Goal: Information Seeking & Learning: Learn about a topic

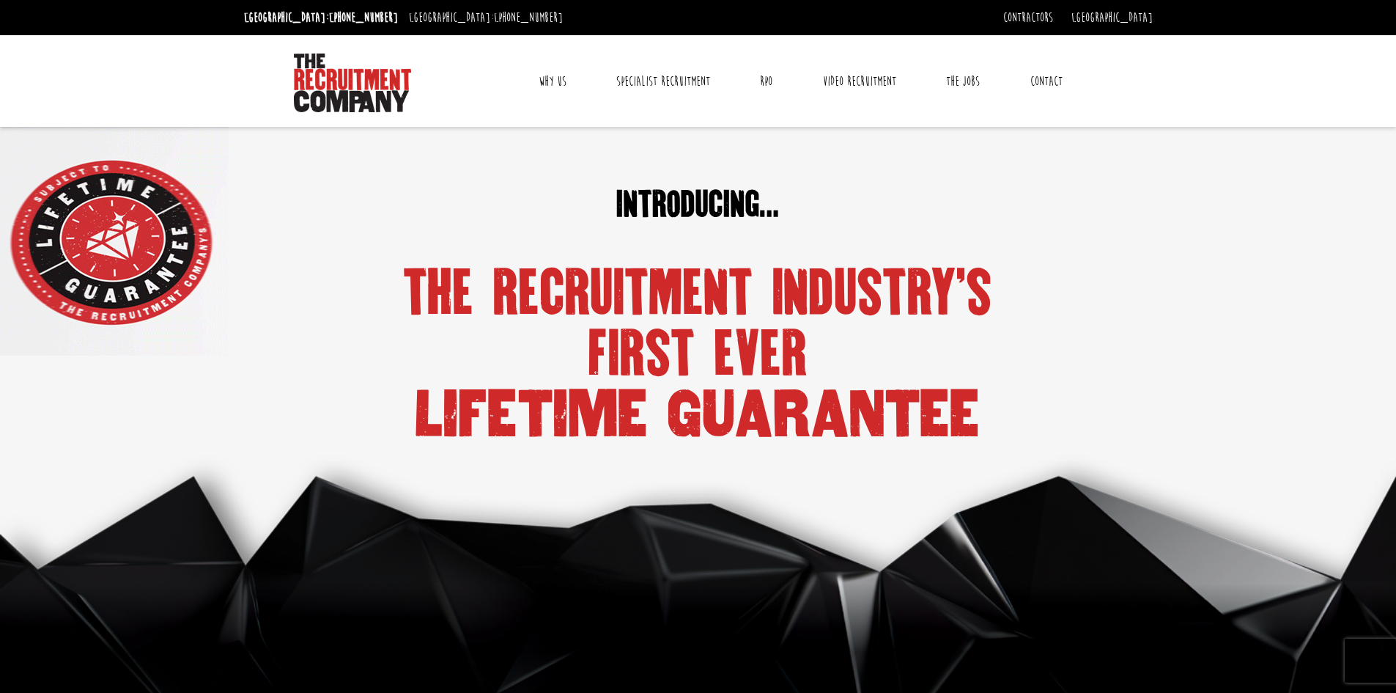
scroll to position [660, 0]
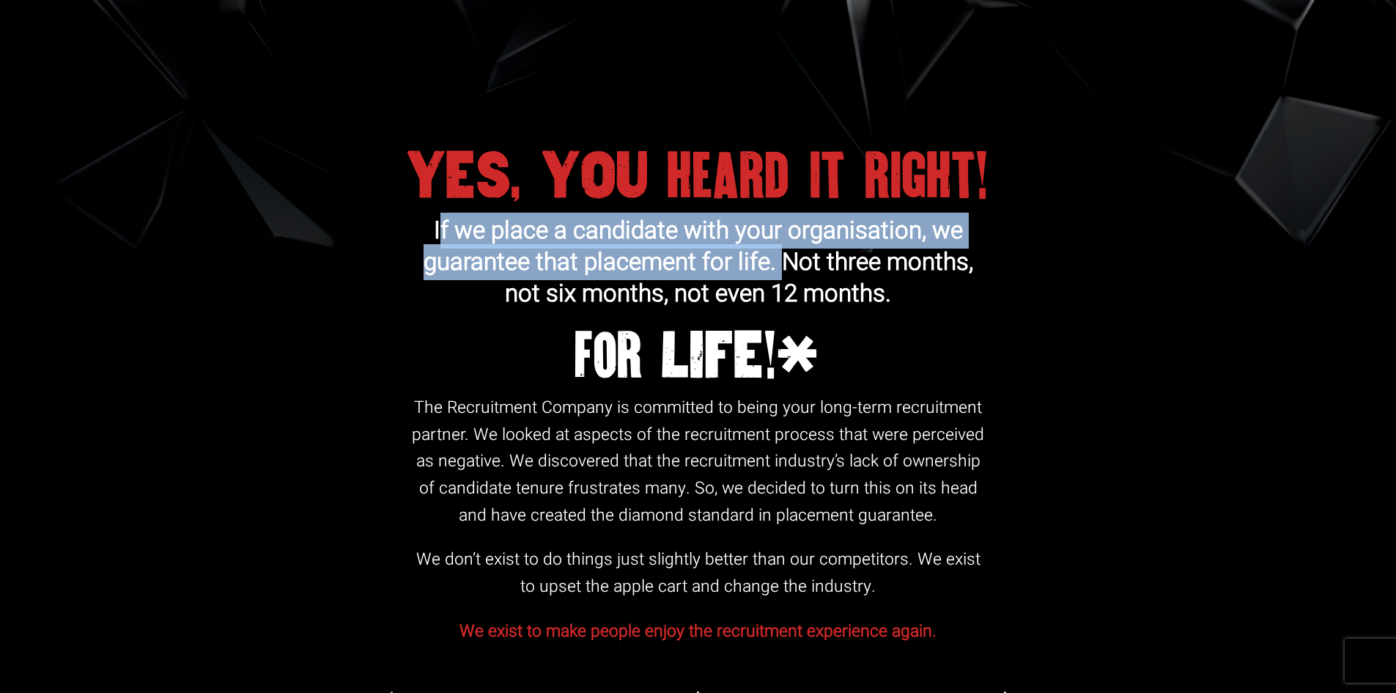
drag, startPoint x: 440, startPoint y: 203, endPoint x: 789, endPoint y: 226, distance: 350.3
click at [789, 226] on span "If we place a candidate with your organisation, we guarantee that placement for…" at bounding box center [699, 262] width 550 height 99
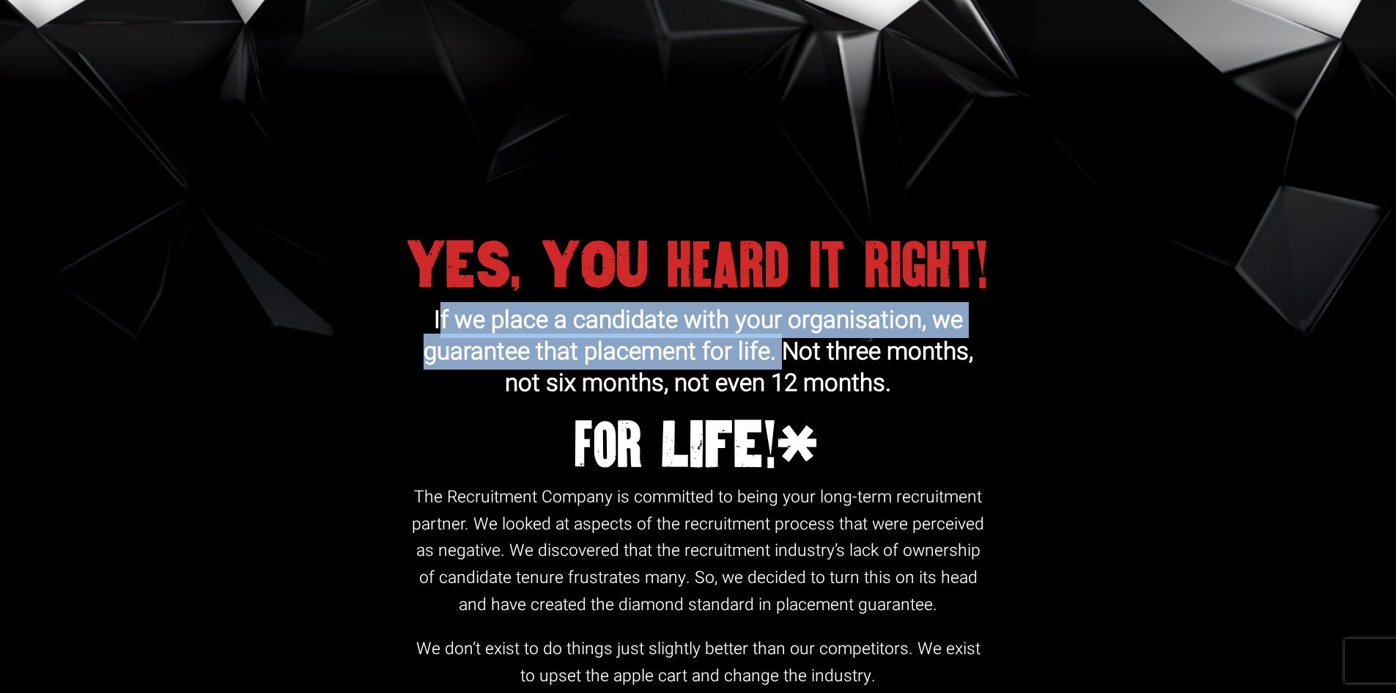
scroll to position [586, 0]
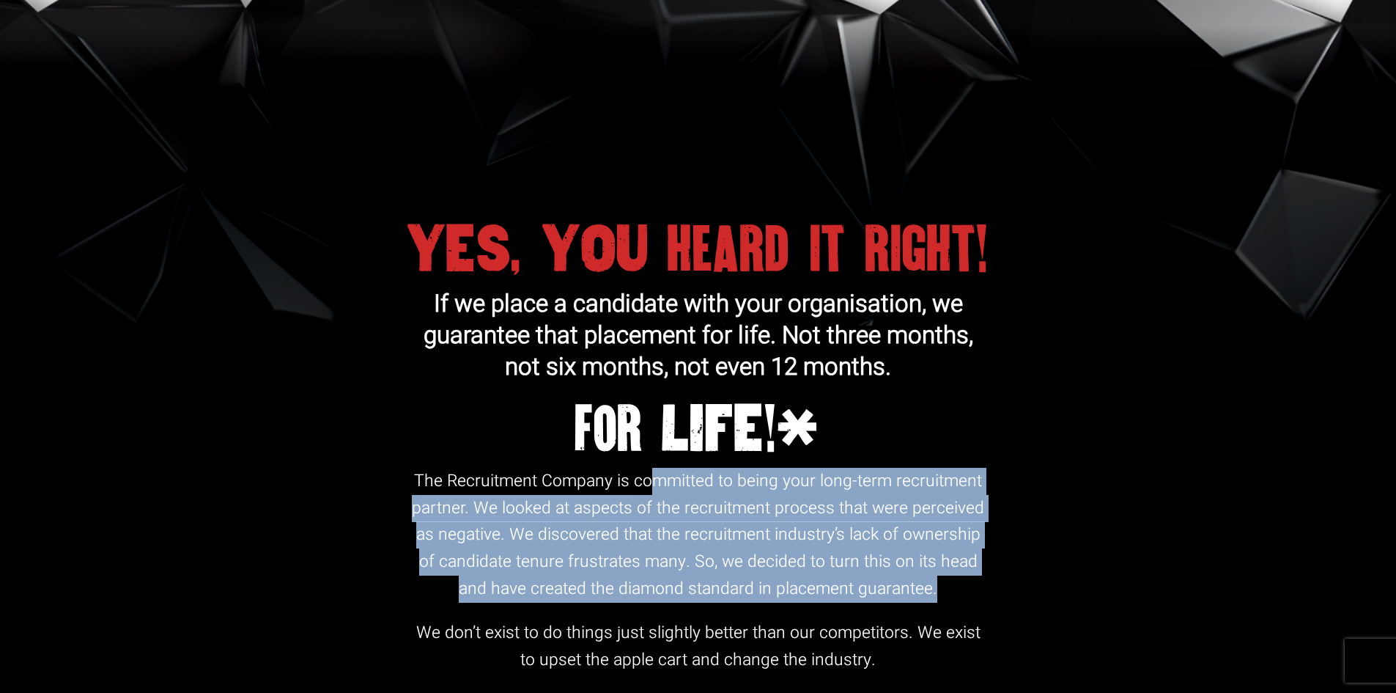
drag, startPoint x: 651, startPoint y: 457, endPoint x: 1013, endPoint y: 566, distance: 378.1
click at [1014, 569] on div "The Recruitment Company is committed to being your long-term recruitment partne…" at bounding box center [698, 597] width 1396 height 259
click at [757, 539] on p "The Recruitment Company is committed to being your long-term recruitment partne…" at bounding box center [697, 535] width 575 height 135
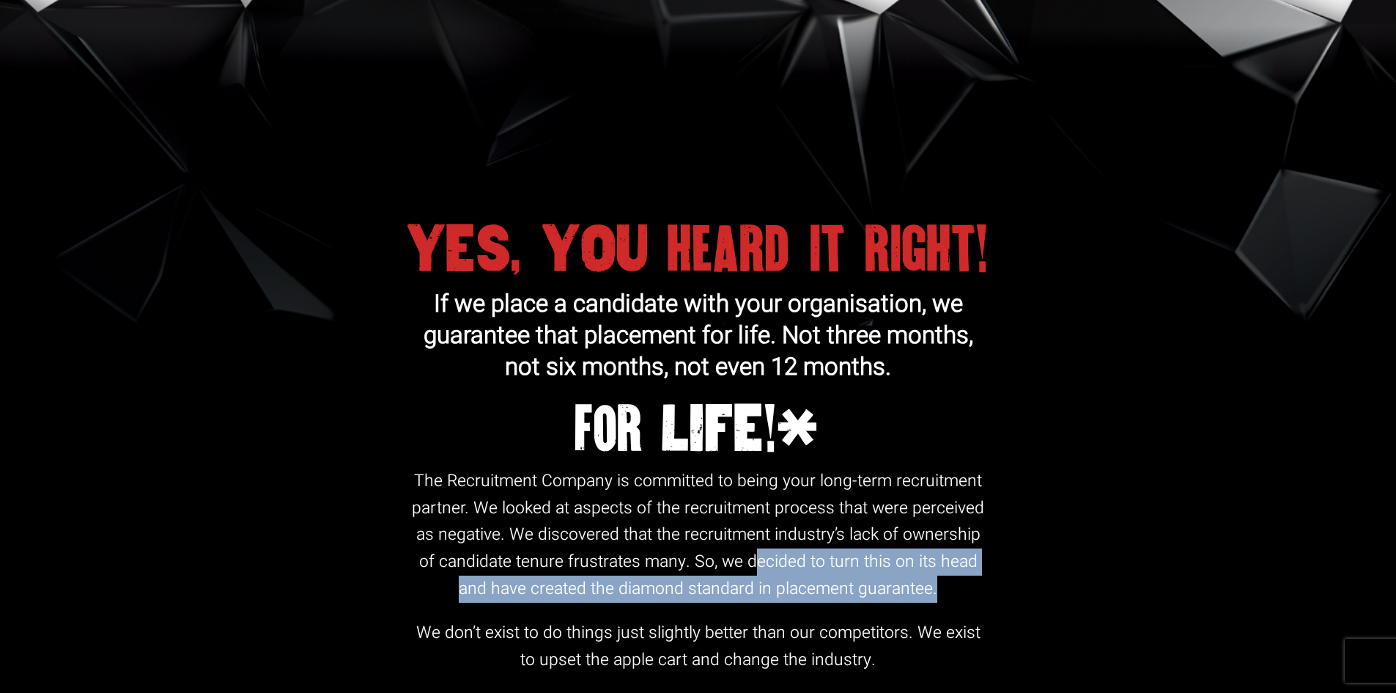
drag, startPoint x: 759, startPoint y: 536, endPoint x: 963, endPoint y: 554, distance: 204.5
click at [962, 555] on p "The Recruitment Company is committed to being your long-term recruitment partne…" at bounding box center [697, 535] width 575 height 135
click at [963, 554] on p "The Recruitment Company is committed to being your long-term recruitment partne…" at bounding box center [697, 535] width 575 height 135
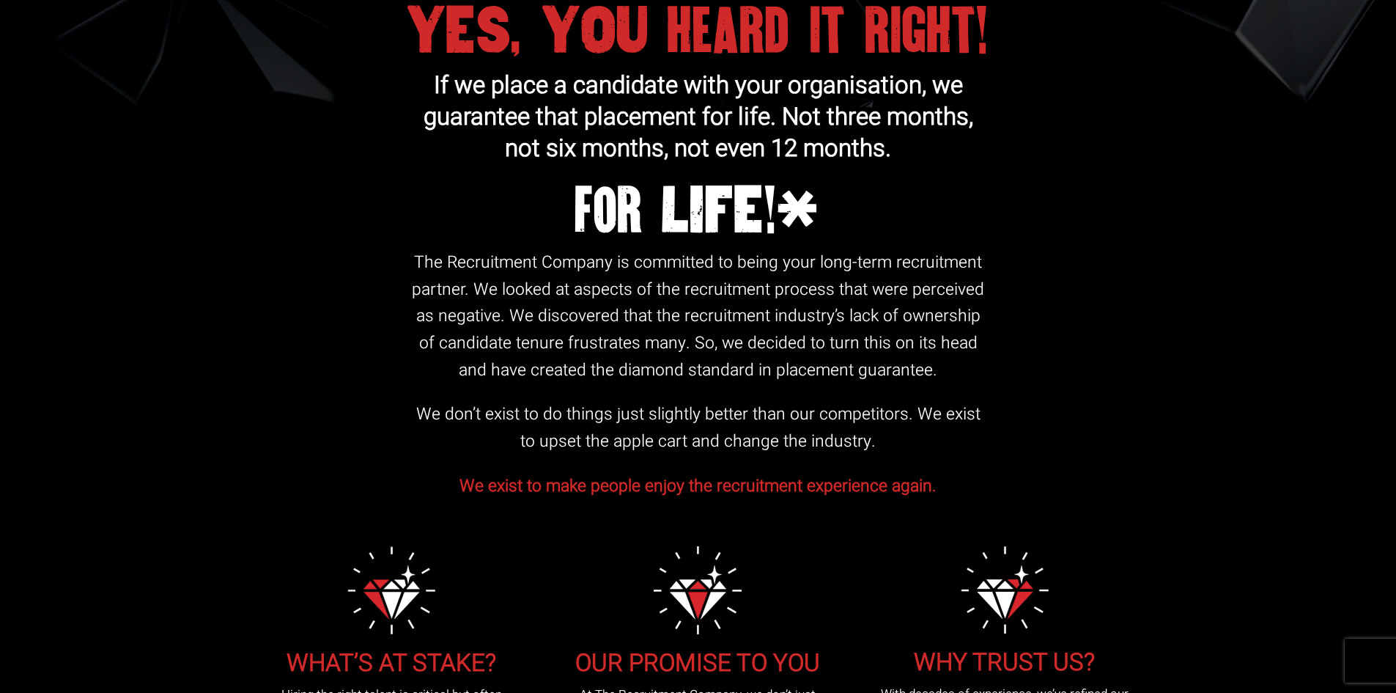
scroll to position [806, 0]
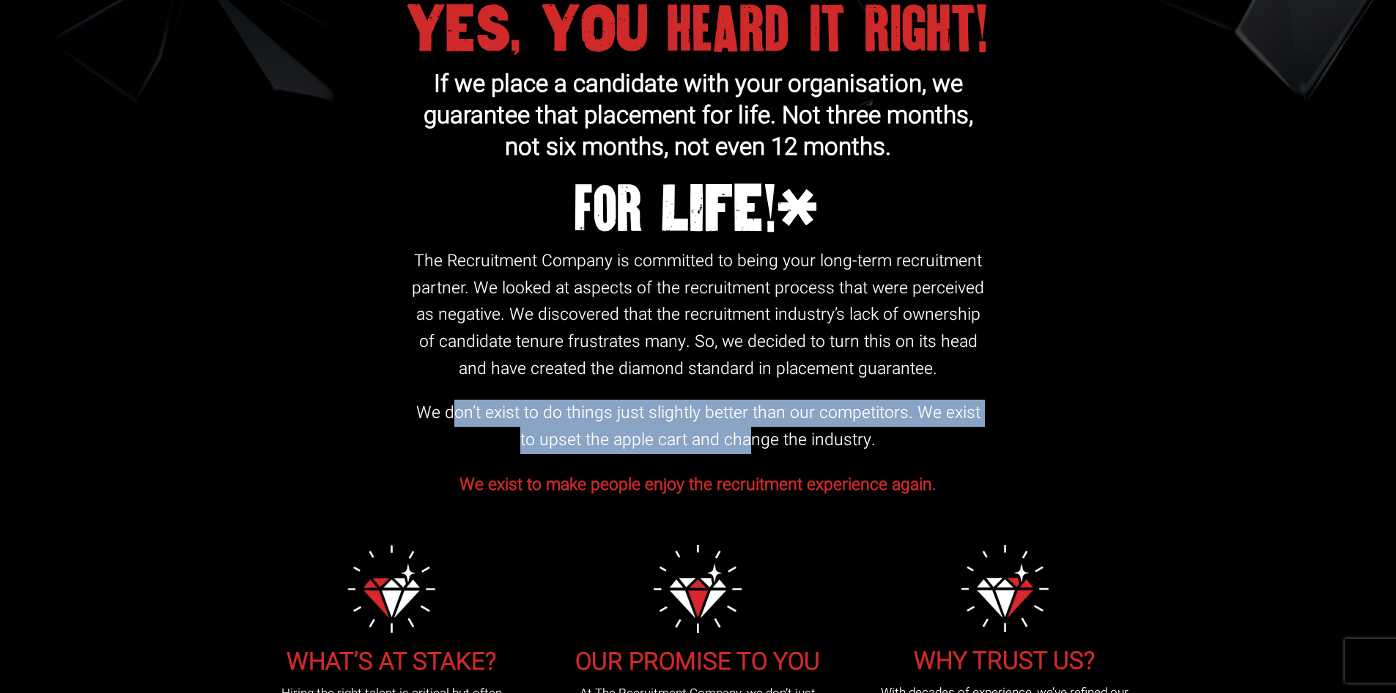
drag, startPoint x: 457, startPoint y: 391, endPoint x: 756, endPoint y: 400, distance: 298.4
click at [756, 400] on p "We don’t exist to do things just slightly better than our competitors. We exist…" at bounding box center [697, 425] width 575 height 53
drag, startPoint x: 541, startPoint y: 387, endPoint x: 942, endPoint y: 415, distance: 401.8
click at [942, 415] on p "We don’t exist to do things just slightly better than our competitors. We exist…" at bounding box center [697, 425] width 575 height 53
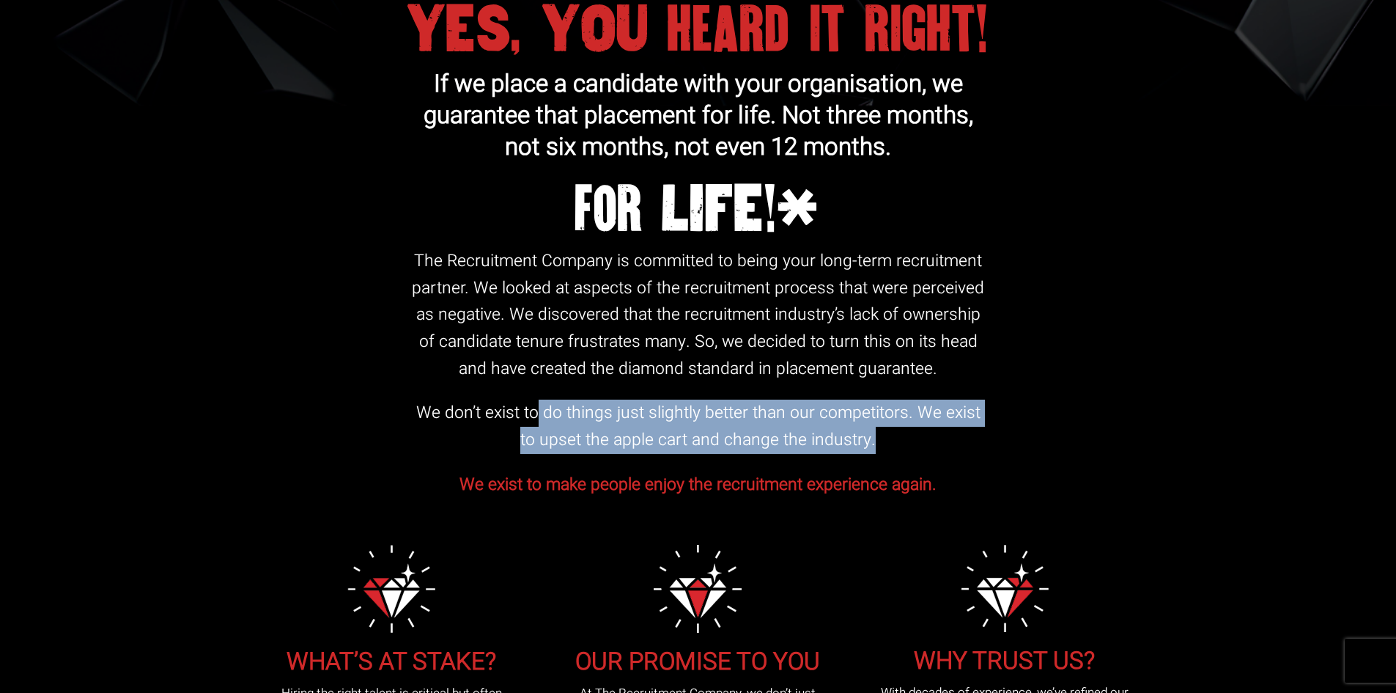
click at [942, 415] on p "We don’t exist to do things just slightly better than our competitors. We exist…" at bounding box center [697, 425] width 575 height 53
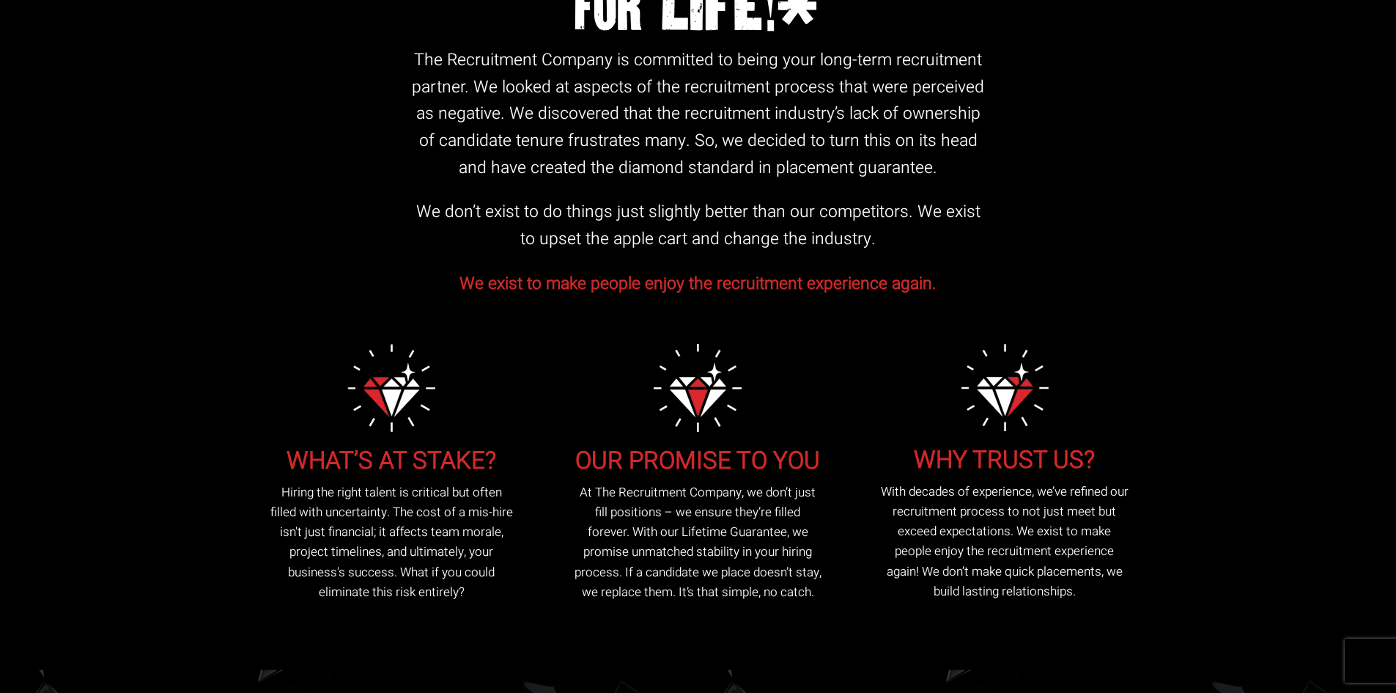
scroll to position [1026, 0]
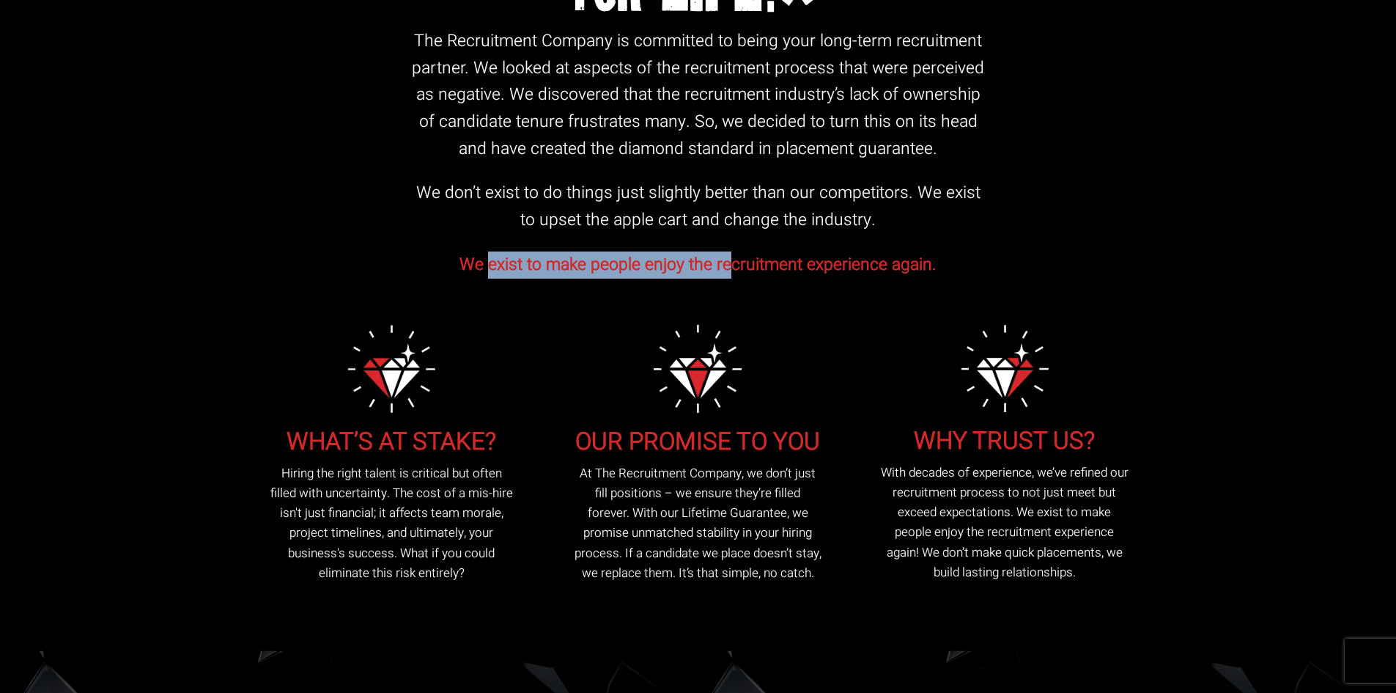
drag, startPoint x: 564, startPoint y: 241, endPoint x: 739, endPoint y: 245, distance: 175.9
click at [739, 252] on span "We exist to make people enjoy the recruitment experience again." at bounding box center [697, 264] width 477 height 25
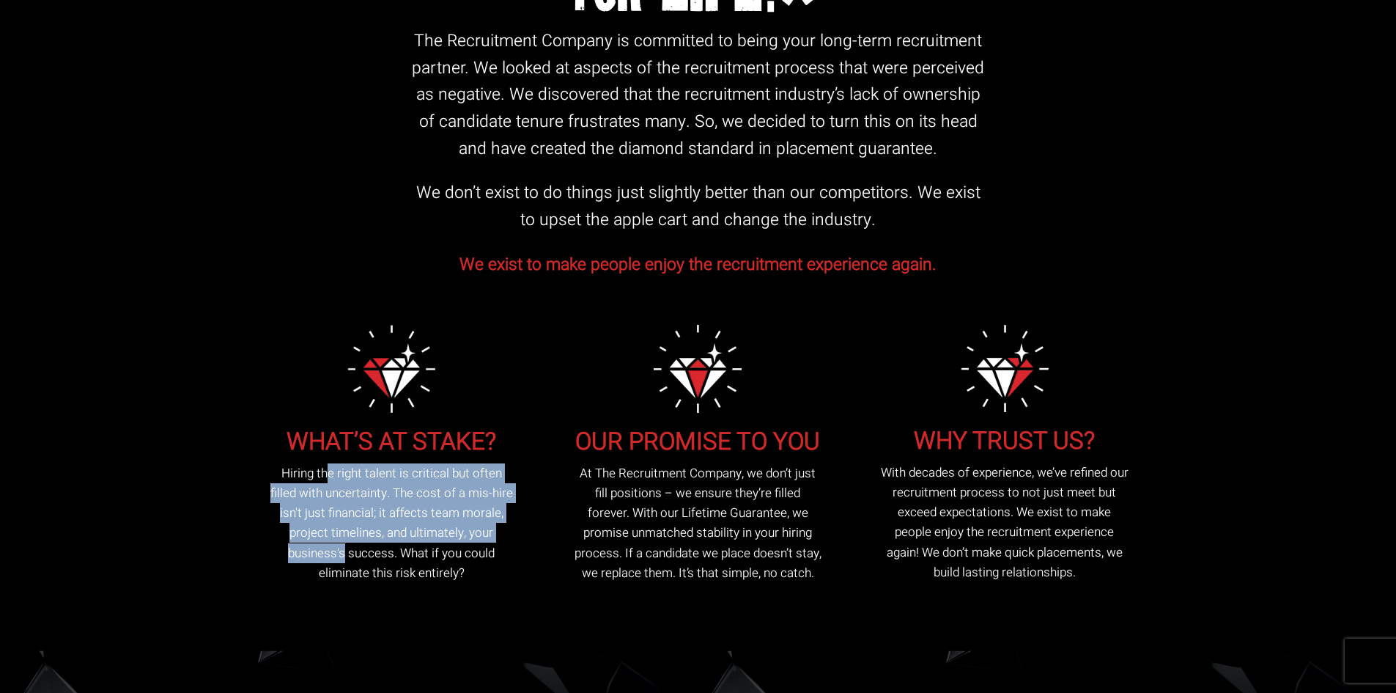
drag, startPoint x: 399, startPoint y: 443, endPoint x: 517, endPoint y: 507, distance: 134.8
click at [517, 507] on div "WHAT’S AT STAKE? Hiring the right talent is critical but often filled with unce…" at bounding box center [391, 454] width 295 height 258
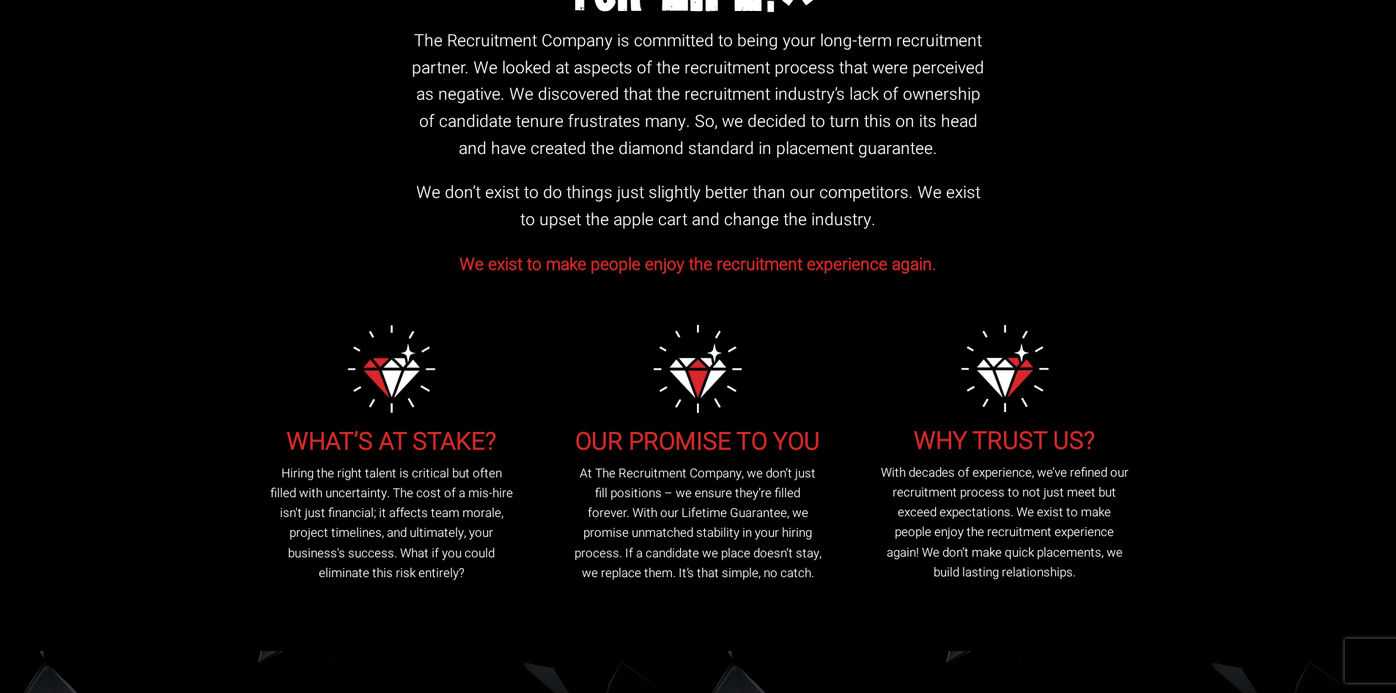
click at [512, 522] on p "Hiring the right talent is critical but often filled with uncertainty. The cost…" at bounding box center [391, 522] width 248 height 119
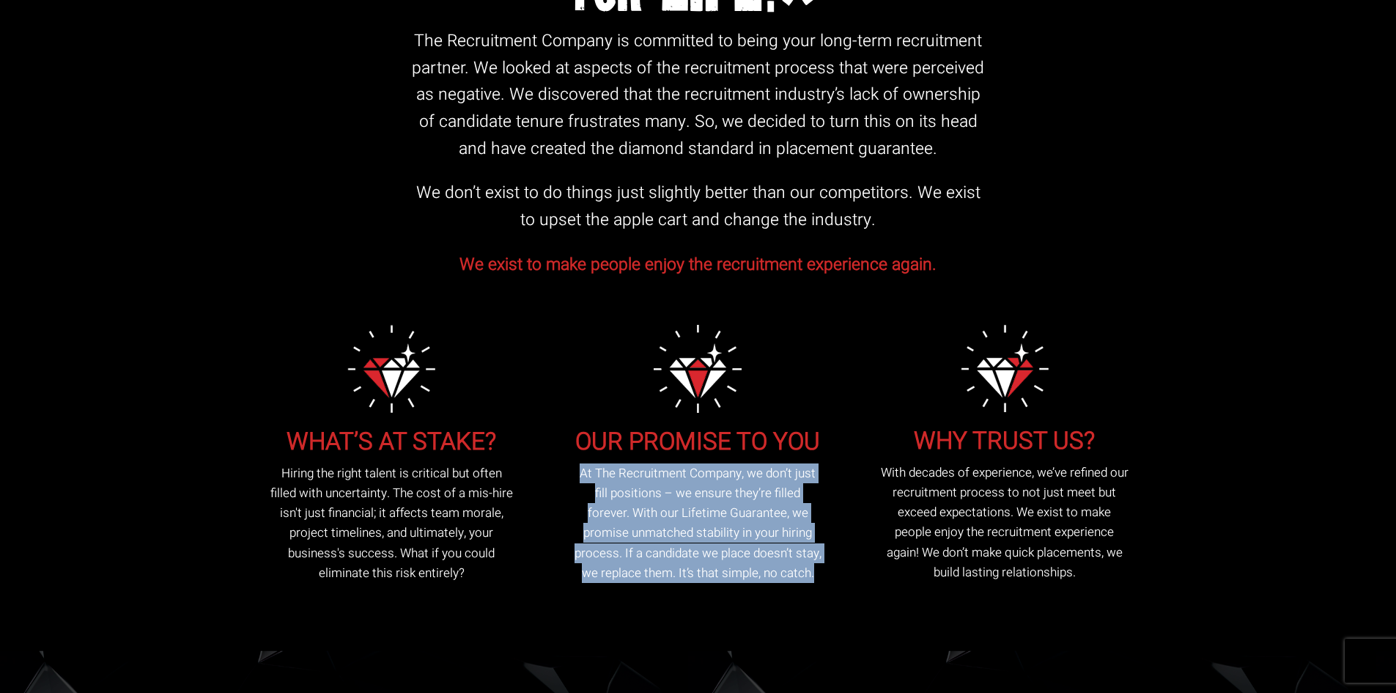
drag, startPoint x: 568, startPoint y: 449, endPoint x: 816, endPoint y: 544, distance: 266.1
click at [816, 544] on div "OUR PROMISE TO YOU At The Recruitment Company, we don’t just fill positions – w…" at bounding box center [697, 454] width 295 height 258
click at [816, 544] on p "At The Recruitment Company, we don’t just fill positions – we ensure they’re fi…" at bounding box center [698, 522] width 248 height 119
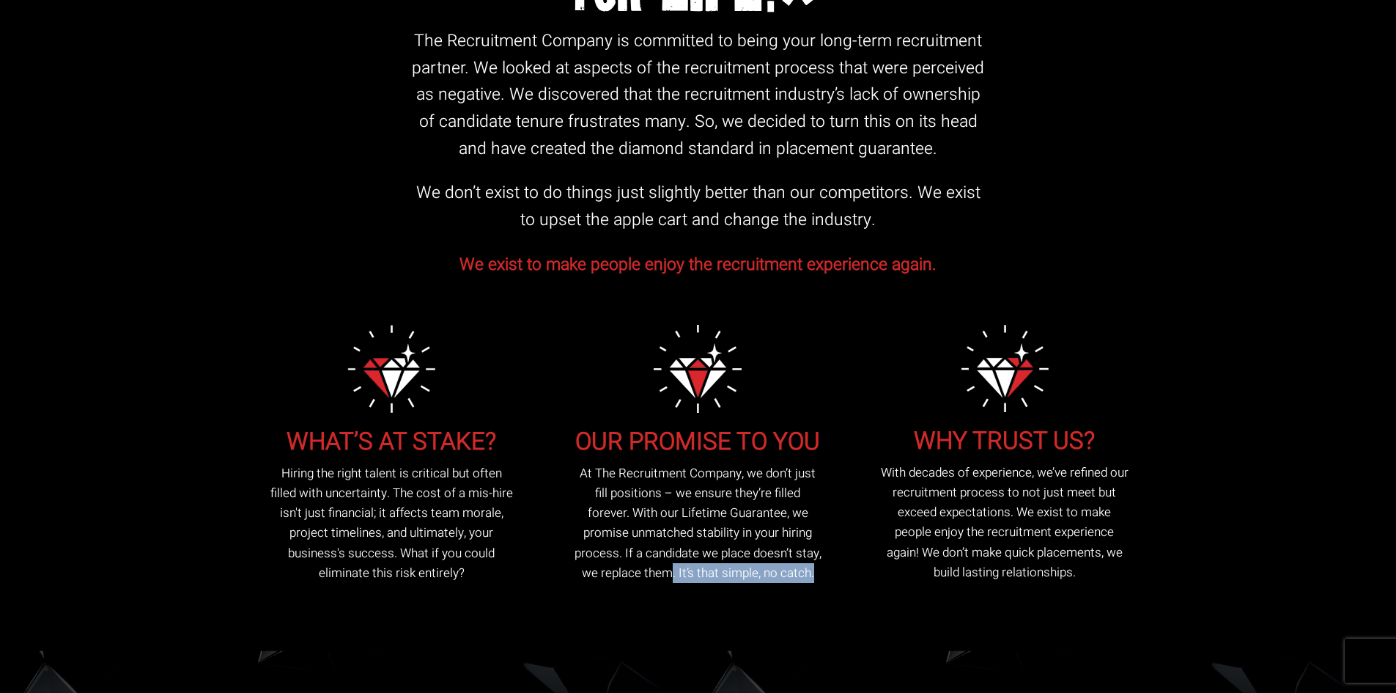
drag, startPoint x: 815, startPoint y: 545, endPoint x: 640, endPoint y: 535, distance: 175.4
click at [640, 536] on p "At The Recruitment Company, we don’t just fill positions – we ensure they’re fi…" at bounding box center [698, 522] width 248 height 119
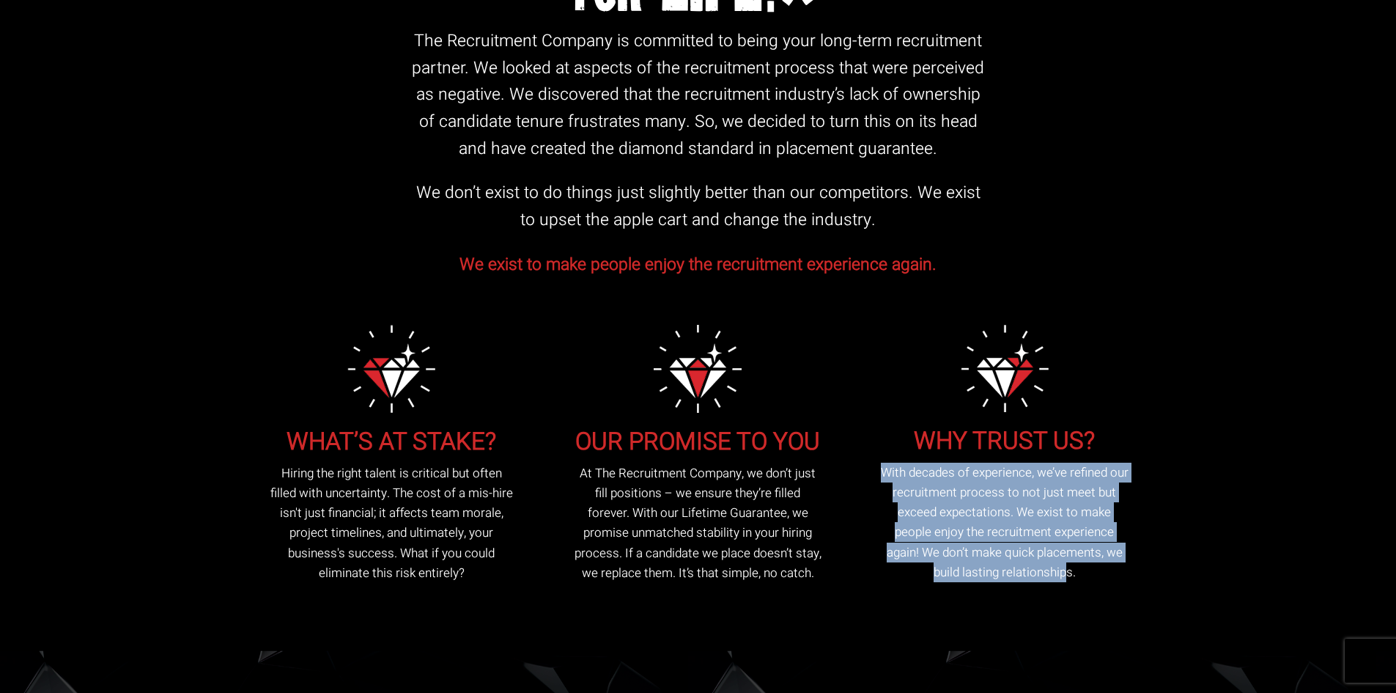
drag, startPoint x: 867, startPoint y: 440, endPoint x: 1066, endPoint y: 557, distance: 230.9
click at [1066, 557] on div "WHY TRUST US? With decades of experience, we’ve refined our recruitment process…" at bounding box center [1005, 449] width 306 height 281
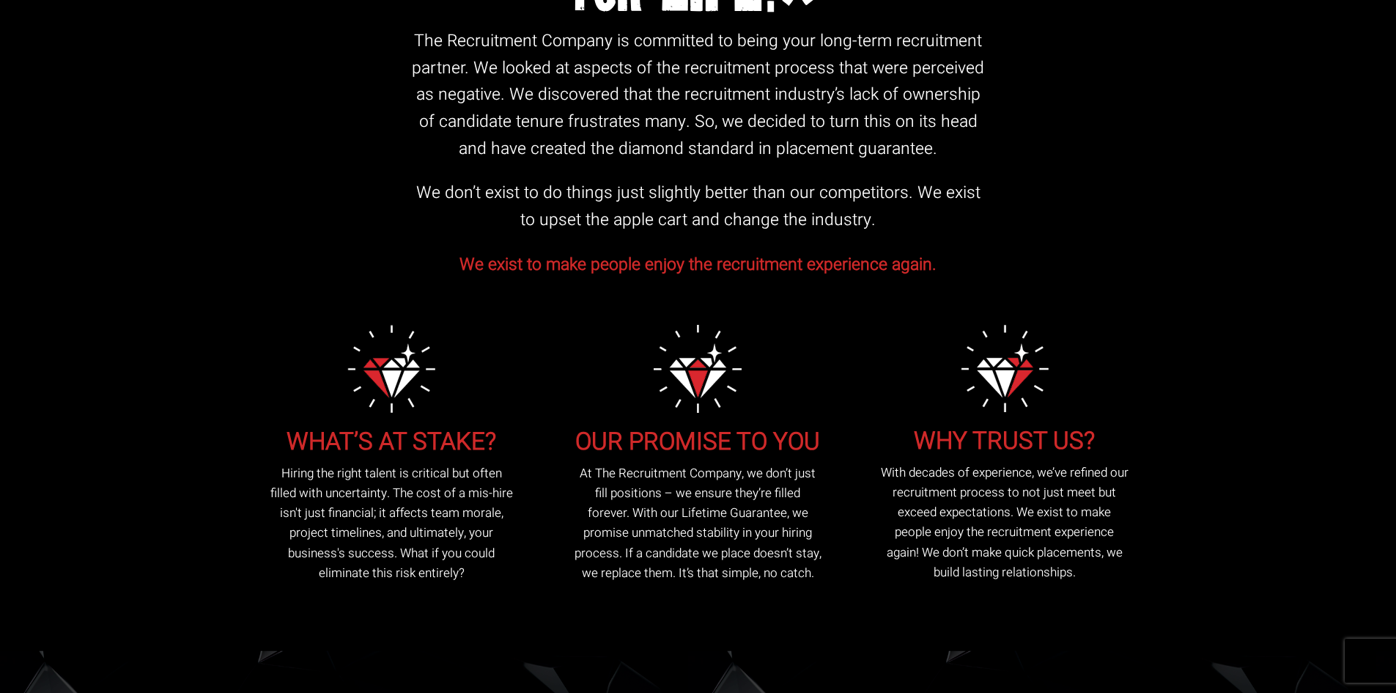
click at [1078, 549] on p "With decades of experience, we’ve refined our recruitment process to not just m…" at bounding box center [1004, 521] width 248 height 119
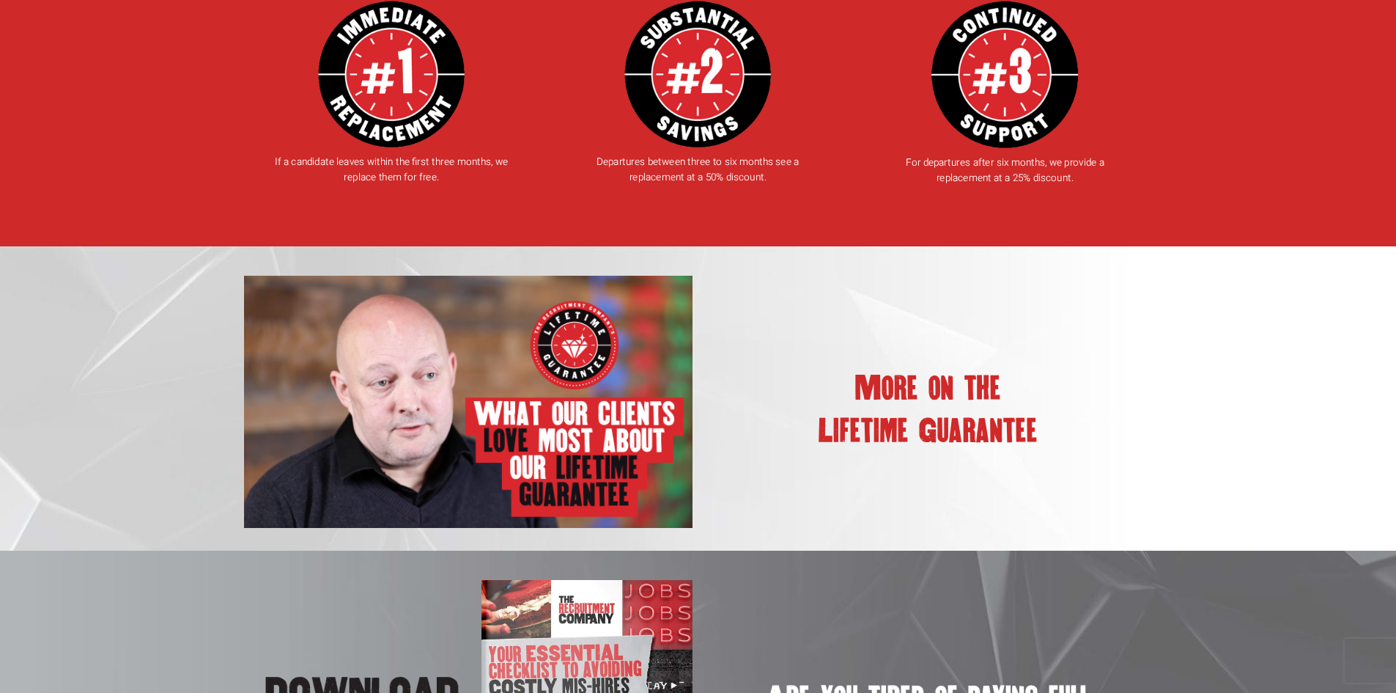
scroll to position [2052, 0]
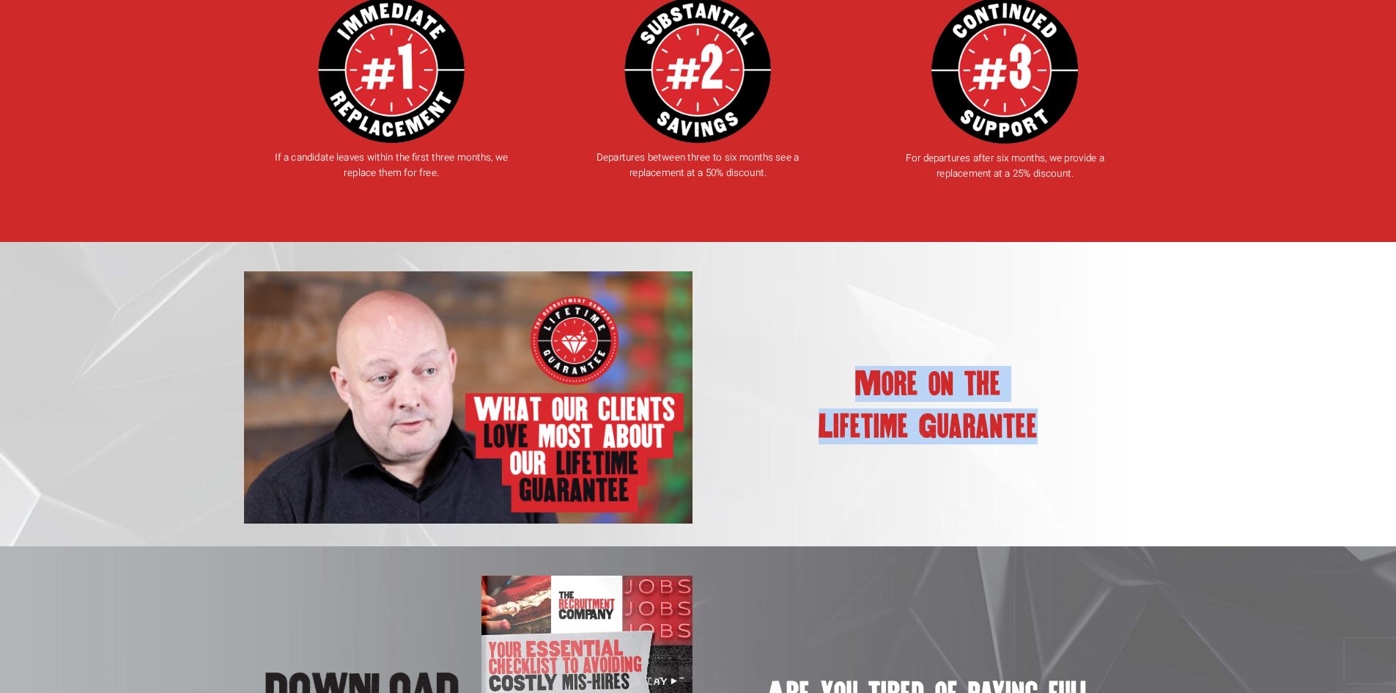
drag, startPoint x: 851, startPoint y: 358, endPoint x: 1039, endPoint y: 405, distance: 193.9
click at [1039, 405] on div "More on the Lifetime Guarantee" at bounding box center [927, 405] width 449 height 69
click at [1039, 413] on h1 "Lifetime Guarantee" at bounding box center [927, 426] width 449 height 26
